Goal: Task Accomplishment & Management: Use online tool/utility

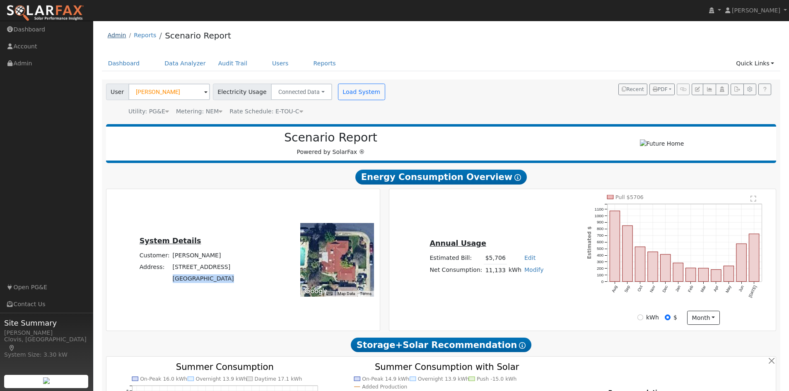
click at [117, 39] on link "Admin" at bounding box center [117, 35] width 19 height 7
click at [117, 36] on link "Admin" at bounding box center [117, 35] width 19 height 7
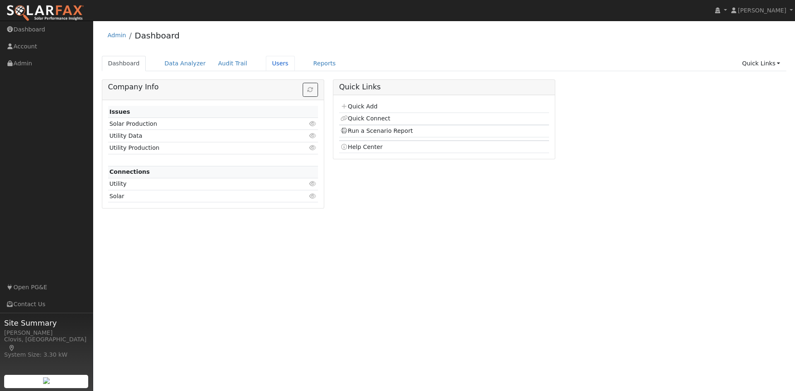
click at [273, 63] on link "Users" at bounding box center [280, 63] width 29 height 15
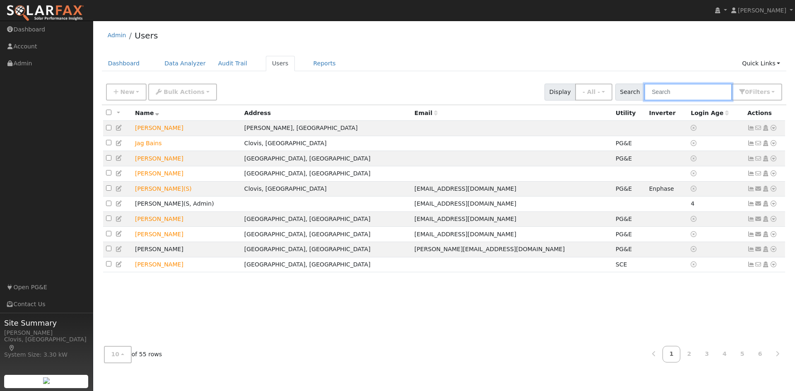
click at [707, 92] on input "text" at bounding box center [688, 92] width 88 height 17
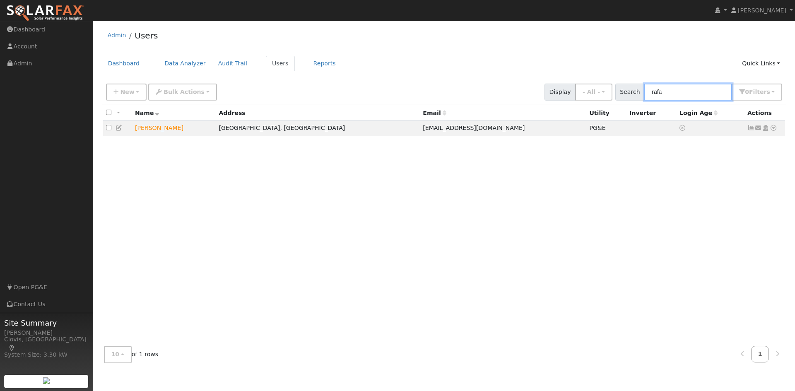
type input "rafa"
click at [352, 161] on div "All None All on page None on page Name Address Email Utility Inverter Login Age…" at bounding box center [444, 222] width 685 height 235
click at [775, 131] on icon at bounding box center [773, 128] width 7 height 6
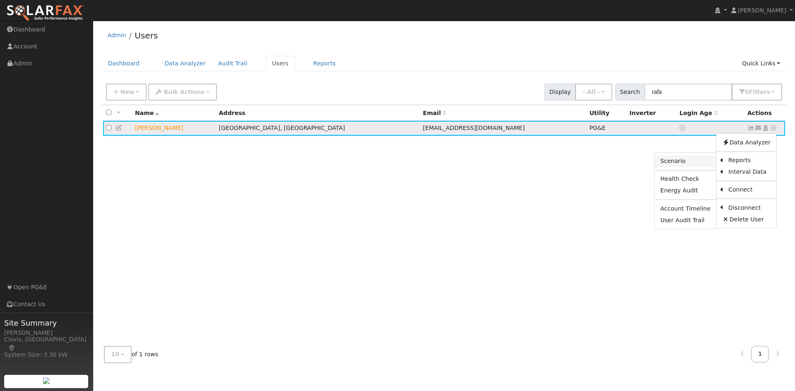
click at [695, 162] on link "Scenario" at bounding box center [686, 162] width 62 height 12
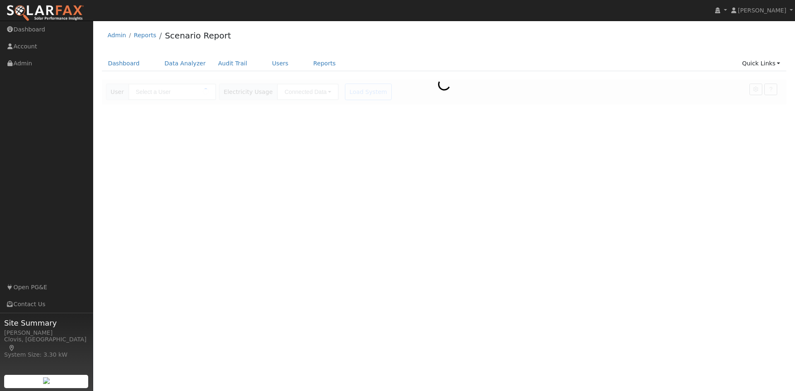
type input "[PERSON_NAME]"
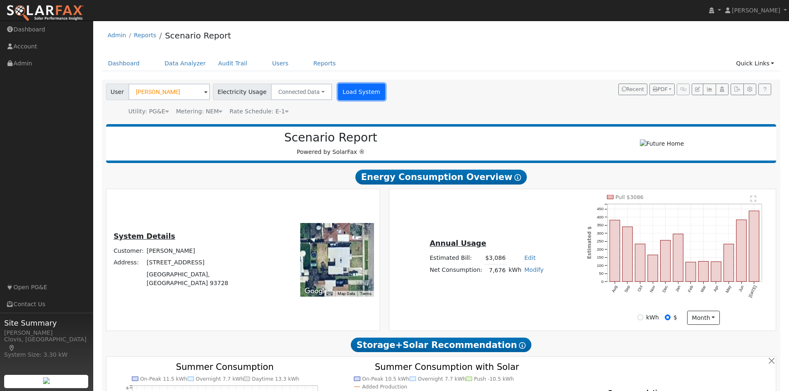
click at [350, 97] on button "Load System" at bounding box center [361, 92] width 47 height 17
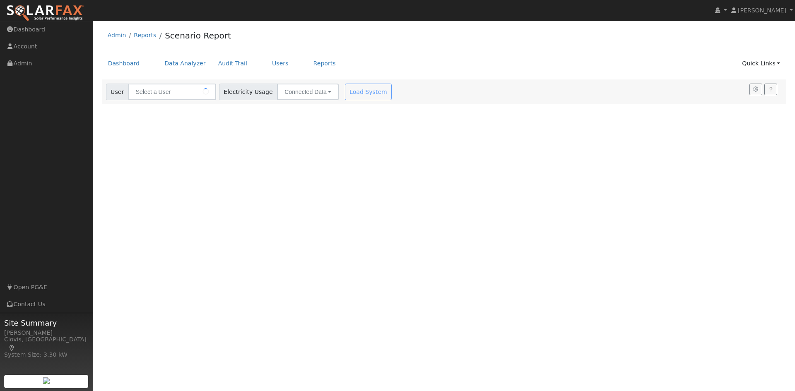
type input "[PERSON_NAME]"
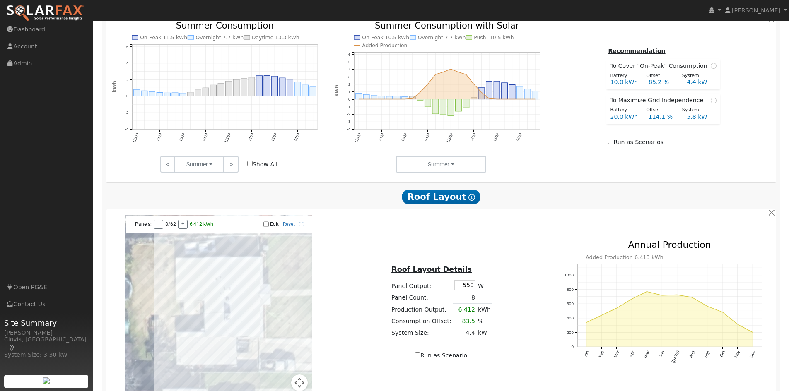
scroll to position [297, 0]
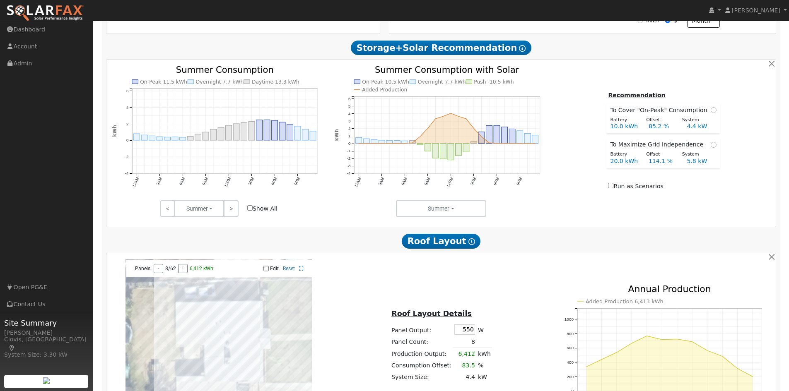
click at [613, 188] on input "Run as Scenarios" at bounding box center [610, 185] width 5 height 5
checkbox input "true"
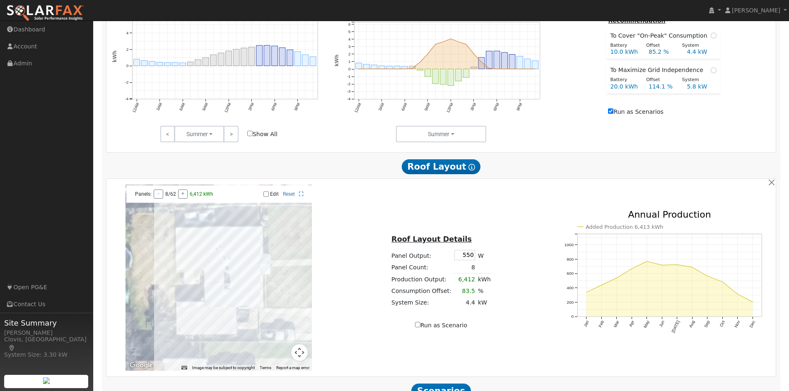
scroll to position [380, 0]
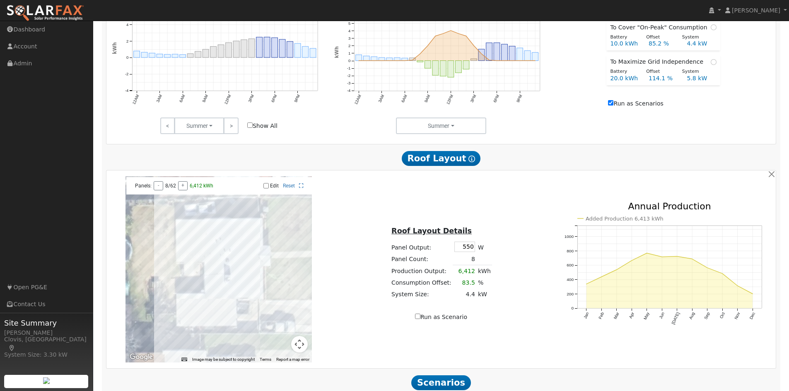
click at [420, 319] on input "Run as Scenario" at bounding box center [417, 316] width 5 height 5
checkbox input "true"
type input "6412"
type input "100"
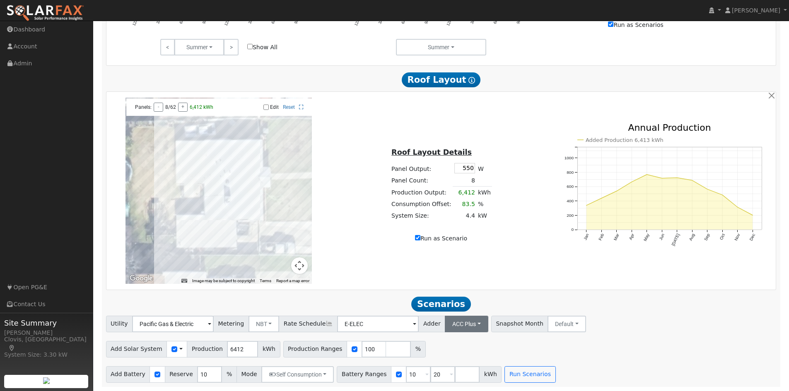
scroll to position [463, 0]
click at [521, 373] on button "Run Scenarios" at bounding box center [529, 374] width 51 height 17
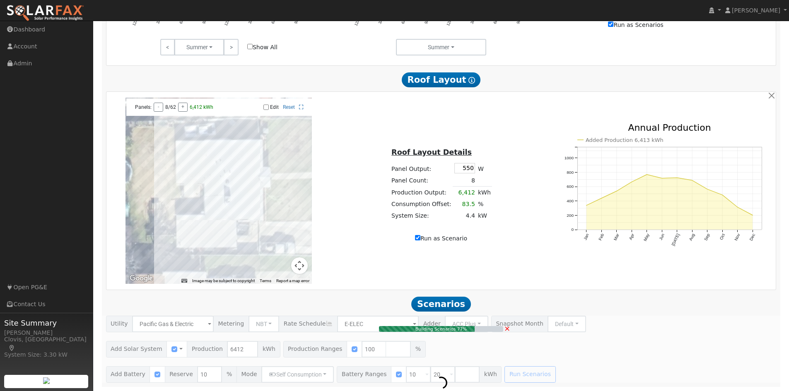
type input "4.4"
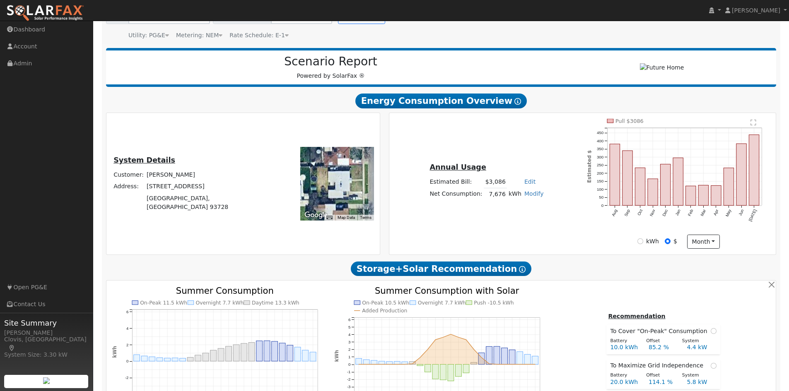
scroll to position [0, 0]
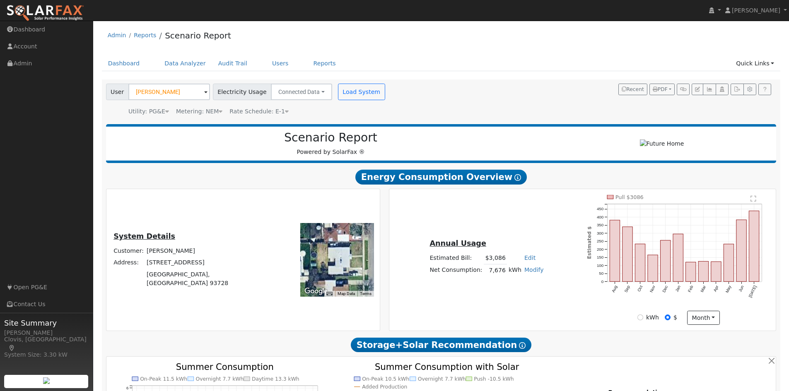
drag, startPoint x: 175, startPoint y: 259, endPoint x: 222, endPoint y: 261, distance: 46.9
click at [222, 257] on td "Rafael Calderon" at bounding box center [203, 252] width 116 height 12
copy td "Rafael Calderon"
click at [204, 257] on td "Rafael Calderon" at bounding box center [203, 252] width 116 height 12
click at [175, 269] on td "1579 N Teilman Ave" at bounding box center [203, 263] width 116 height 12
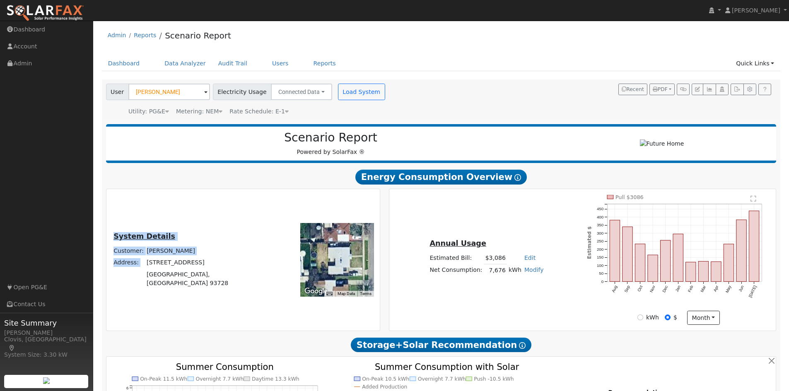
drag, startPoint x: 176, startPoint y: 271, endPoint x: 235, endPoint y: 285, distance: 61.3
click at [235, 285] on div "System Details Customer: Rafael Calderon Address: 1579 N Teilman Ave Fresno, CA…" at bounding box center [187, 260] width 158 height 58
copy table "System Details Customer: Rafael Calderon Address:"
click at [494, 276] on td "7,676" at bounding box center [495, 270] width 23 height 12
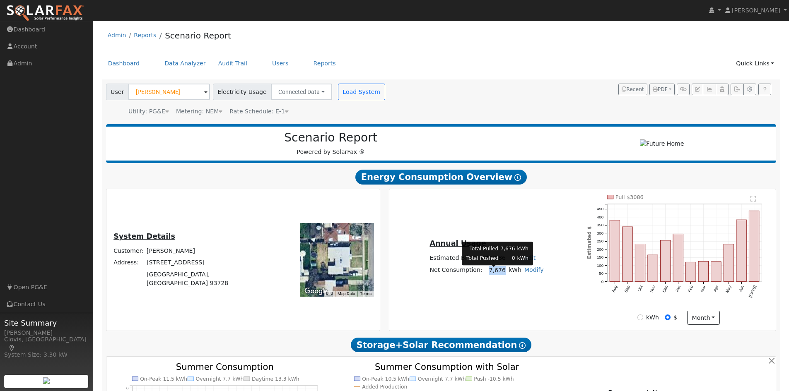
drag, startPoint x: 488, startPoint y: 273, endPoint x: 499, endPoint y: 278, distance: 12.5
click at [501, 276] on td "7,676" at bounding box center [495, 270] width 23 height 12
copy td "7,676"
click at [266, 67] on link "Users" at bounding box center [280, 63] width 29 height 15
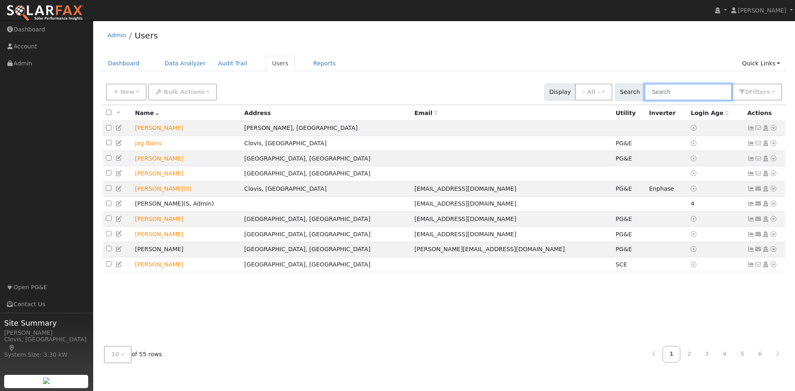
click at [670, 92] on input "text" at bounding box center [688, 92] width 88 height 17
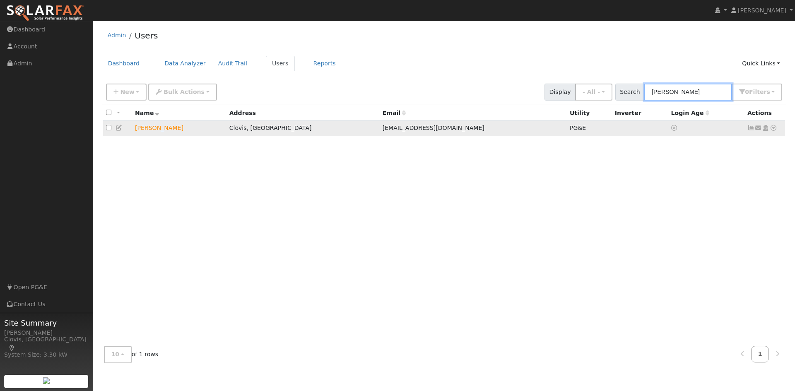
type input "jessica"
click at [771, 131] on icon at bounding box center [773, 128] width 7 height 6
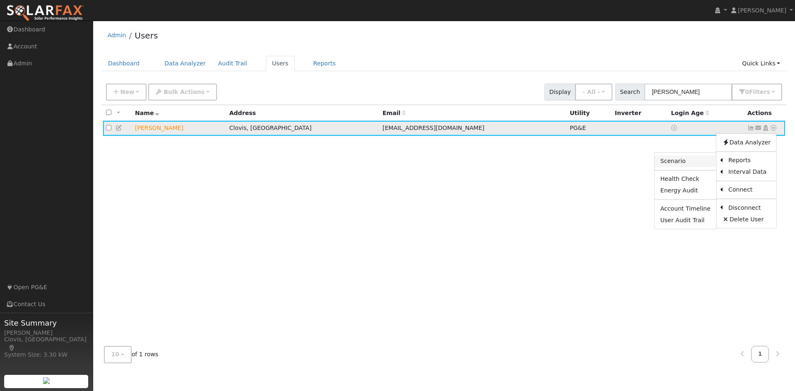
click at [694, 162] on link "Scenario" at bounding box center [686, 162] width 62 height 12
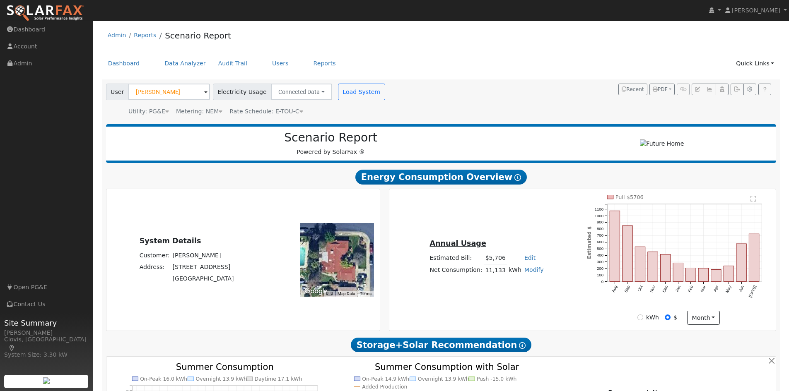
click at [183, 261] on td "[PERSON_NAME]" at bounding box center [203, 256] width 64 height 12
copy td "[PERSON_NAME]"
click at [178, 273] on td "[STREET_ADDRESS]" at bounding box center [203, 267] width 64 height 12
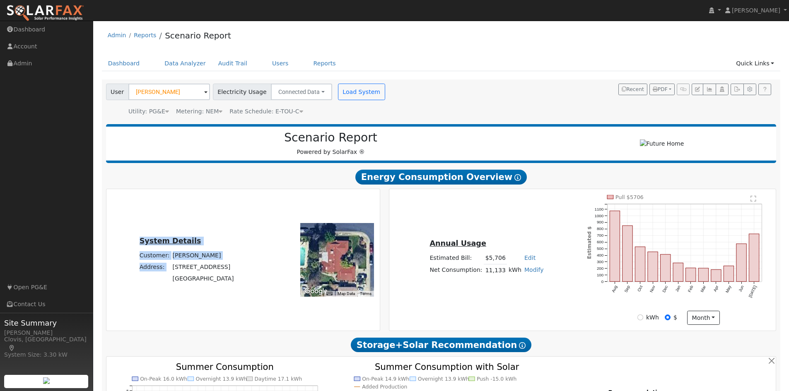
drag, startPoint x: 181, startPoint y: 272, endPoint x: 231, endPoint y: 284, distance: 51.5
click at [231, 284] on div "System Details Customer: [PERSON_NAME] Address: [STREET_ADDRESS]" at bounding box center [187, 260] width 158 height 50
copy table "System Details Customer: [PERSON_NAME] Address:"
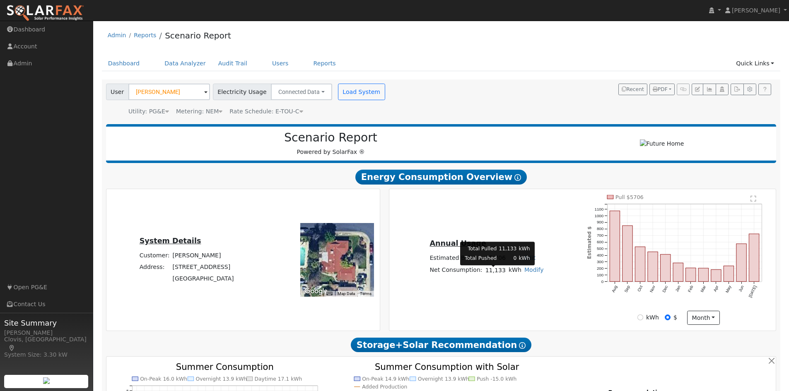
click at [496, 276] on td "11,133" at bounding box center [495, 270] width 23 height 12
drag, startPoint x: 486, startPoint y: 275, endPoint x: 504, endPoint y: 278, distance: 18.9
click at [504, 276] on tr "Net Consumption: 11,133 kWh Modify Add Consumption Add Electric Vehicle Add Con…" at bounding box center [486, 270] width 117 height 12
copy td "11,133"
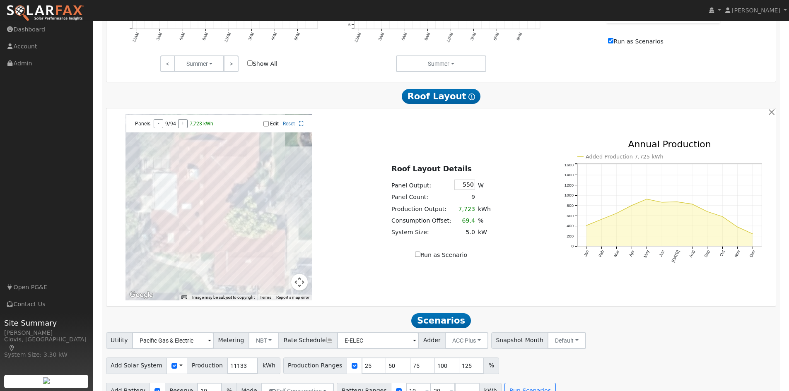
scroll to position [463, 0]
